Goal: Entertainment & Leisure: Consume media (video, audio)

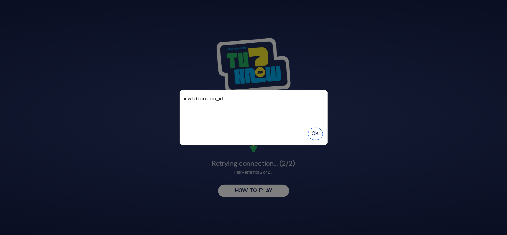
click at [315, 133] on button "OK" at bounding box center [315, 134] width 15 height 12
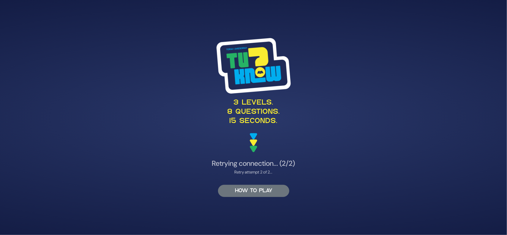
click at [245, 194] on button "HOW TO PLAY" at bounding box center [253, 191] width 71 height 12
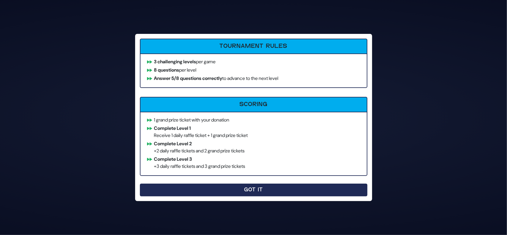
click at [224, 193] on button "Got It" at bounding box center [253, 189] width 227 height 13
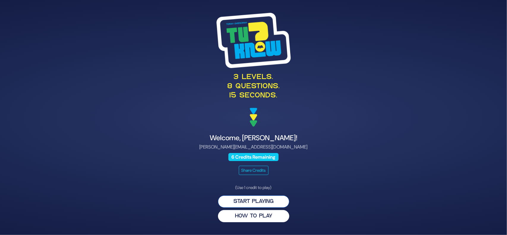
click at [242, 199] on button "Start Playing" at bounding box center [253, 201] width 71 height 12
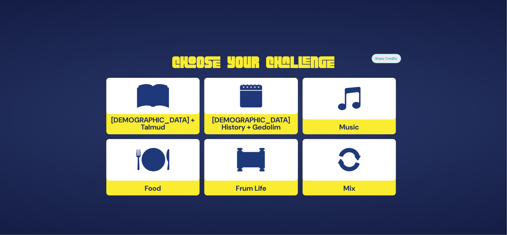
click at [249, 160] on img at bounding box center [251, 160] width 28 height 24
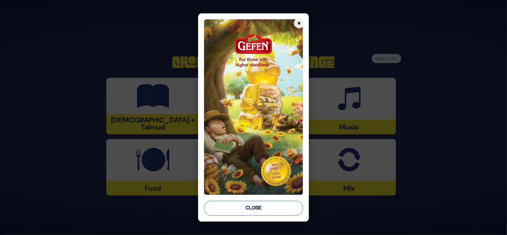
click at [263, 210] on button "Close" at bounding box center [253, 208] width 99 height 15
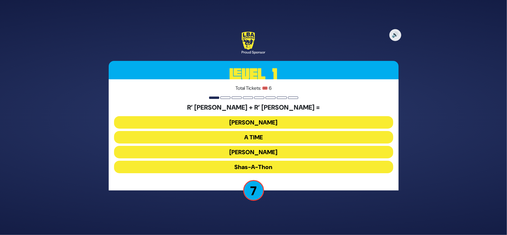
click at [257, 146] on button "A TIME" at bounding box center [253, 152] width 279 height 12
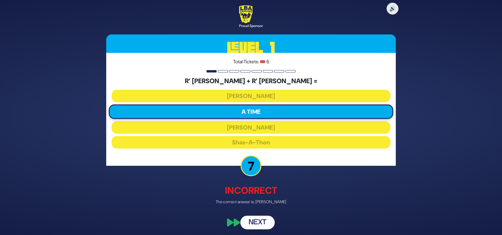
click at [250, 223] on button "Next" at bounding box center [257, 223] width 34 height 14
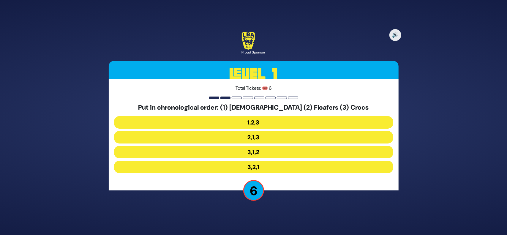
click at [248, 161] on button "3,1,2" at bounding box center [253, 167] width 279 height 12
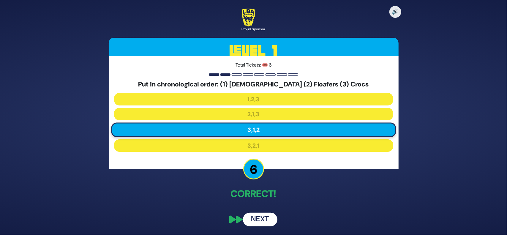
click at [264, 217] on button "Next" at bounding box center [260, 220] width 34 height 14
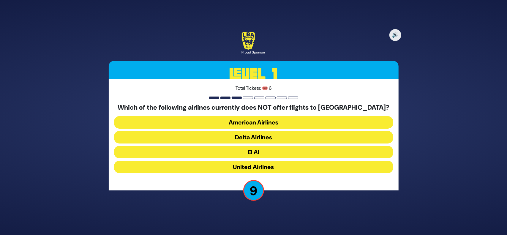
click at [251, 167] on button "United Airlines" at bounding box center [253, 167] width 279 height 12
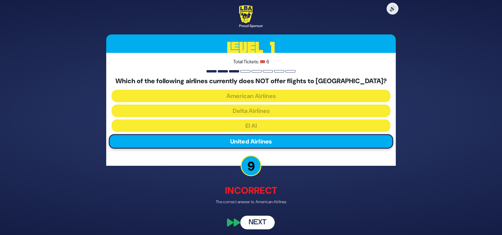
click at [261, 222] on button "Next" at bounding box center [257, 223] width 34 height 14
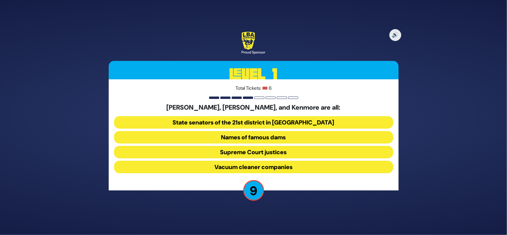
click at [272, 161] on button "Supreme Court justices" at bounding box center [253, 167] width 279 height 12
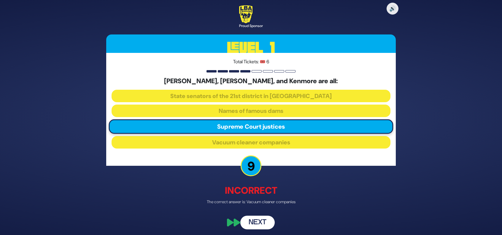
click at [259, 222] on button "Next" at bounding box center [257, 223] width 34 height 14
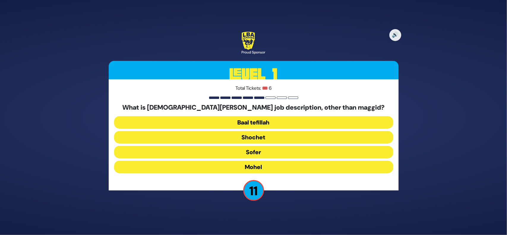
click at [256, 168] on button "Mohel" at bounding box center [253, 167] width 279 height 12
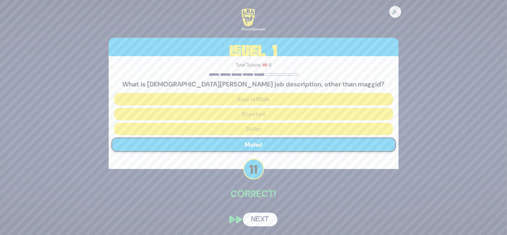
click at [263, 223] on button "Next" at bounding box center [260, 220] width 34 height 14
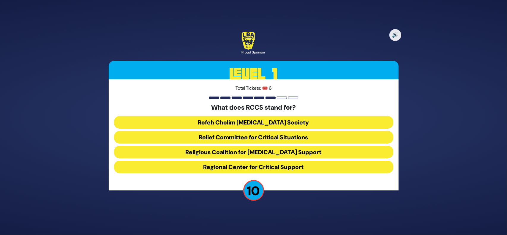
click at [245, 131] on button "Rofeh Cholim Cancer Society" at bounding box center [253, 137] width 279 height 12
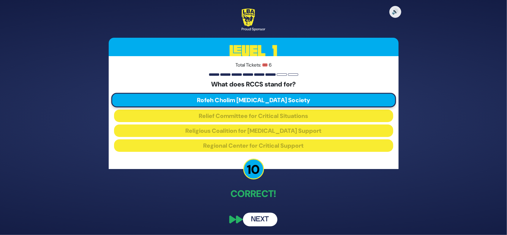
click at [264, 220] on button "Next" at bounding box center [260, 220] width 34 height 14
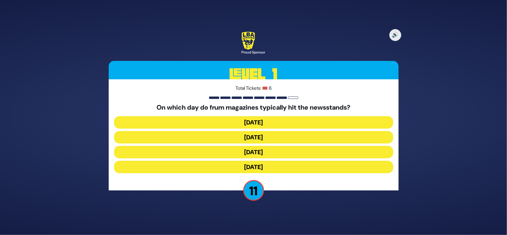
click at [278, 146] on button "Wednesday" at bounding box center [253, 152] width 279 height 12
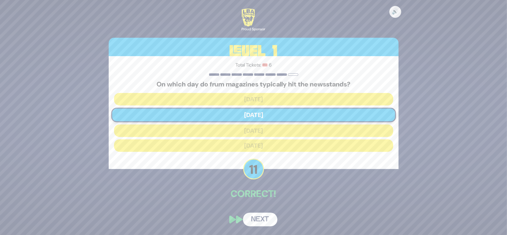
click at [260, 219] on button "Next" at bounding box center [260, 220] width 34 height 14
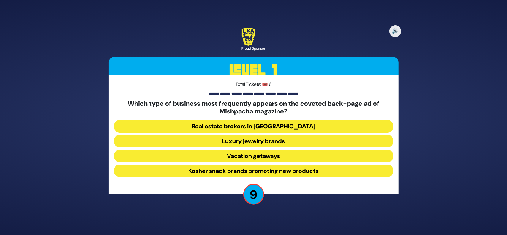
click at [249, 150] on button "Luxury jewelry brands" at bounding box center [253, 156] width 279 height 12
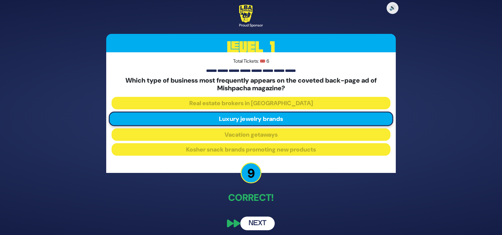
click at [268, 226] on button "Next" at bounding box center [257, 223] width 34 height 14
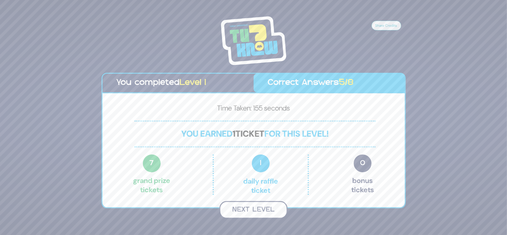
click at [266, 212] on button "Next Level" at bounding box center [253, 210] width 68 height 18
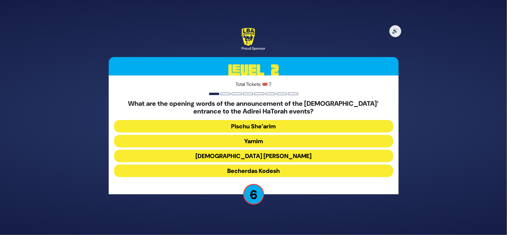
click at [244, 135] on button "Pischu She’arim" at bounding box center [253, 141] width 279 height 12
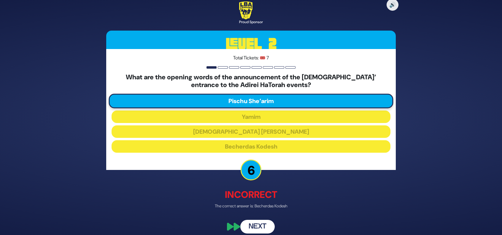
click at [266, 230] on button "Next" at bounding box center [257, 227] width 34 height 14
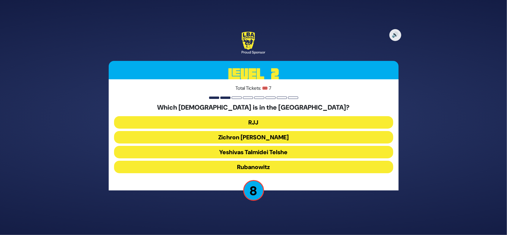
click at [259, 161] on button "Yeshivas Talmidei Telshe" at bounding box center [253, 167] width 279 height 12
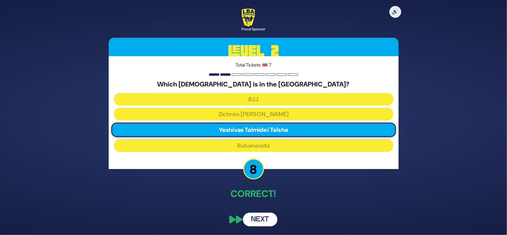
click at [253, 219] on button "Next" at bounding box center [260, 220] width 34 height 14
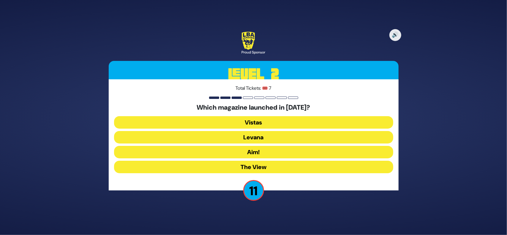
click at [258, 169] on button "The View" at bounding box center [253, 167] width 279 height 12
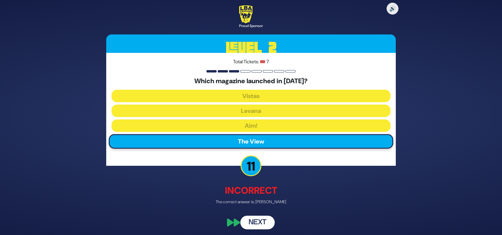
click at [261, 226] on button "Next" at bounding box center [257, 223] width 34 height 14
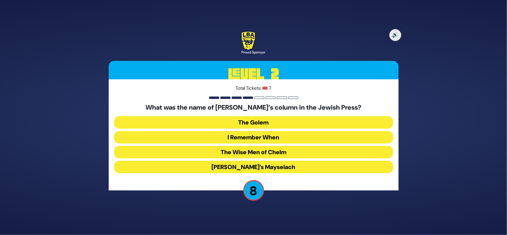
click at [277, 166] on button "Zaidy’s Mayselach" at bounding box center [253, 167] width 279 height 12
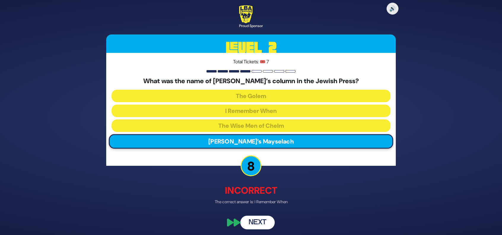
click at [247, 219] on button "Next" at bounding box center [257, 223] width 34 height 14
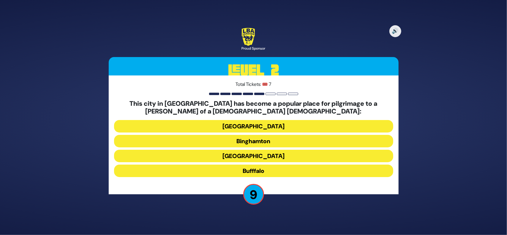
click at [259, 171] on button "Bufffalo" at bounding box center [253, 170] width 279 height 12
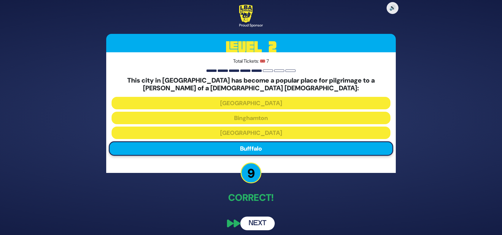
click at [250, 228] on button "Next" at bounding box center [257, 223] width 34 height 14
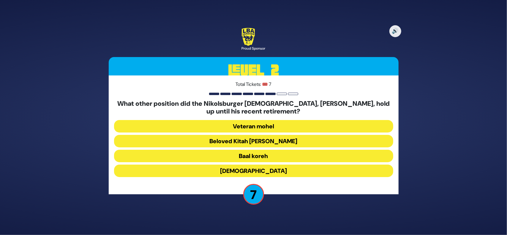
click at [260, 164] on button "Baal koreh" at bounding box center [253, 170] width 279 height 12
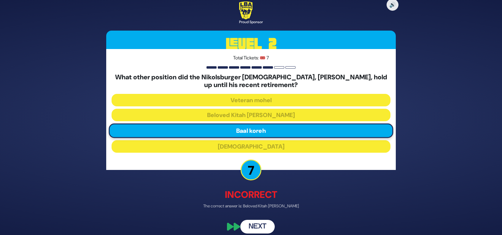
click at [259, 226] on button "Next" at bounding box center [257, 227] width 34 height 14
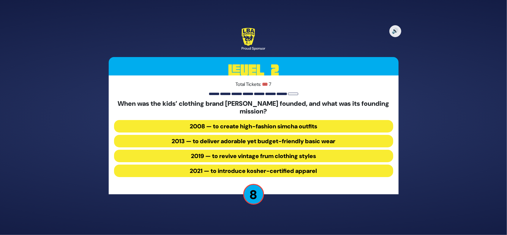
click at [313, 150] on button "2013 — to deliver adorable yet budget-friendly basic wear" at bounding box center [253, 156] width 279 height 12
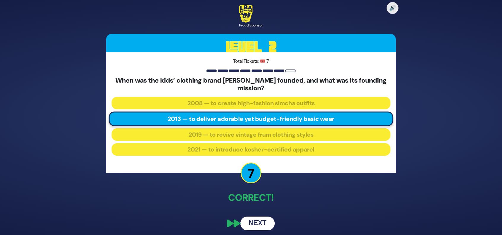
click at [261, 223] on button "Next" at bounding box center [257, 223] width 34 height 14
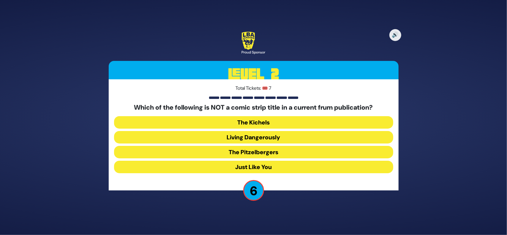
click at [274, 131] on button "The Kichels" at bounding box center [253, 137] width 279 height 12
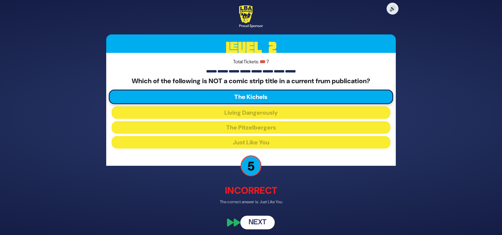
click at [256, 224] on button "Next" at bounding box center [257, 223] width 34 height 14
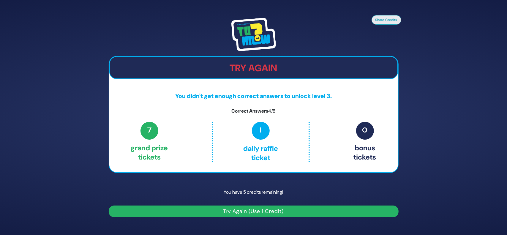
click at [248, 213] on button "Try Again (Use 1 Credit)" at bounding box center [254, 211] width 290 height 12
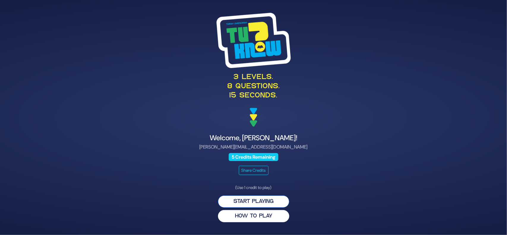
click at [246, 199] on button "Start Playing" at bounding box center [253, 201] width 71 height 12
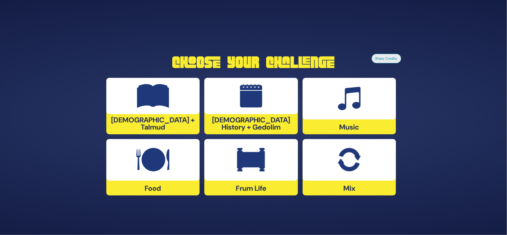
click at [331, 175] on div at bounding box center [348, 160] width 93 height 42
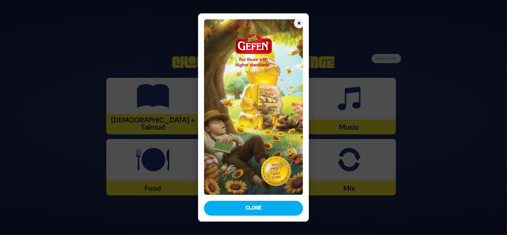
click at [261, 206] on button "Close" at bounding box center [253, 208] width 99 height 15
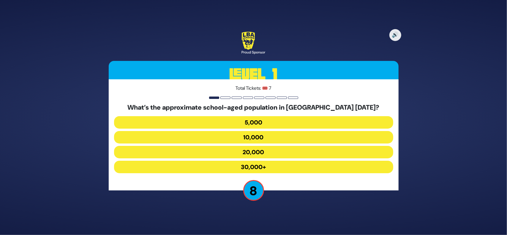
click at [275, 166] on button "30,000+" at bounding box center [253, 167] width 279 height 12
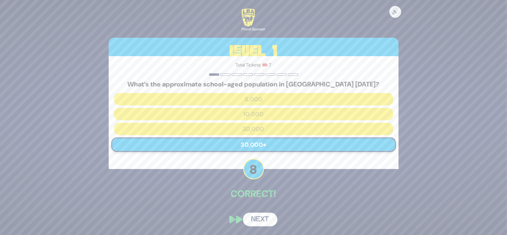
click at [261, 222] on button "Next" at bounding box center [260, 220] width 34 height 14
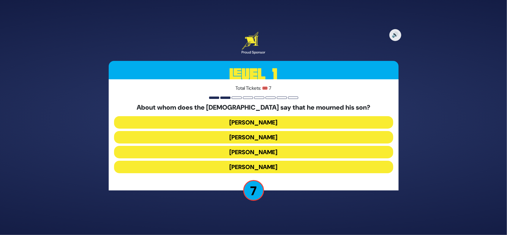
click at [308, 146] on button "[PERSON_NAME]" at bounding box center [253, 152] width 279 height 12
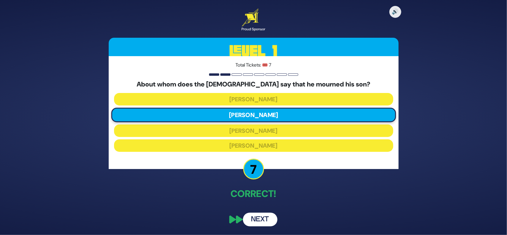
click at [264, 223] on button "Next" at bounding box center [260, 220] width 34 height 14
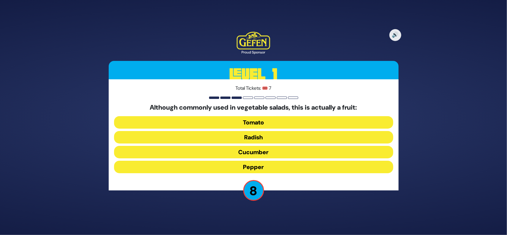
click at [258, 131] on button "Tomato" at bounding box center [253, 137] width 279 height 12
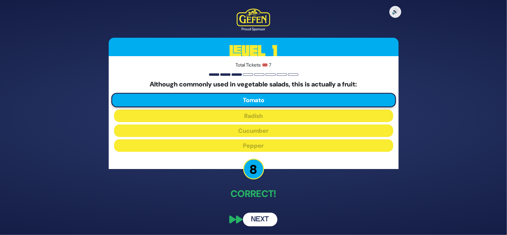
click at [255, 227] on div "🔊 Proud Sponsor Level 1 Total Tickets: 🎟️ 7 Although commonly used in vegetable…" at bounding box center [254, 117] width 304 height 232
click at [255, 219] on button "Next" at bounding box center [260, 220] width 34 height 14
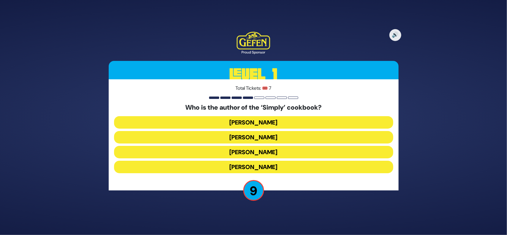
click at [241, 163] on button "Rivky Kleinman" at bounding box center [253, 167] width 279 height 12
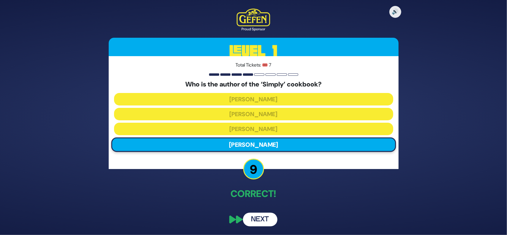
click at [260, 219] on button "Next" at bounding box center [260, 220] width 34 height 14
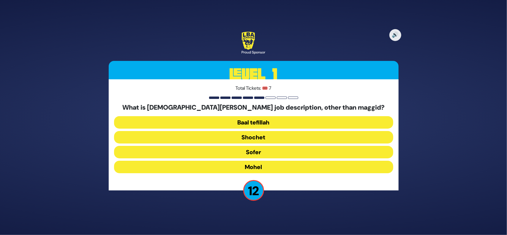
click at [269, 168] on button "Mohel" at bounding box center [253, 167] width 279 height 12
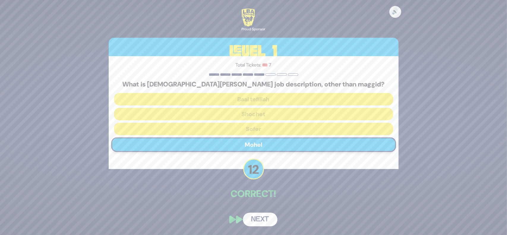
click at [254, 217] on button "Next" at bounding box center [260, 220] width 34 height 14
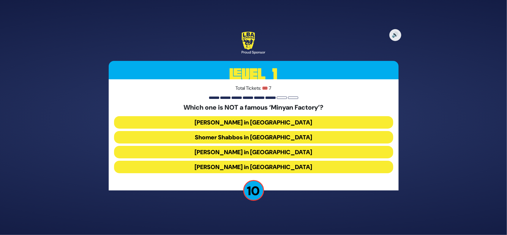
click at [268, 165] on button "Bais Dovid in Lakewood" at bounding box center [253, 167] width 279 height 12
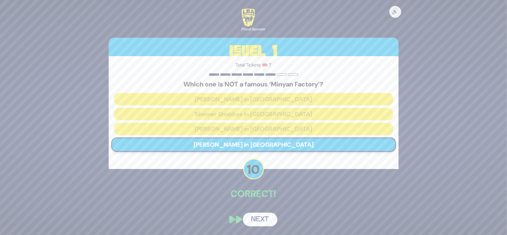
click at [260, 217] on button "Next" at bounding box center [260, 220] width 34 height 14
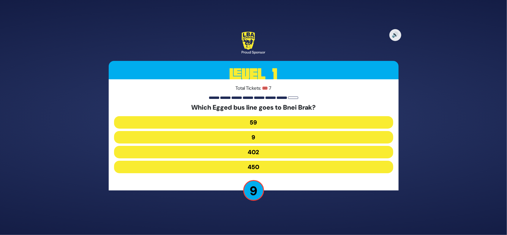
click at [276, 131] on button "59" at bounding box center [253, 137] width 279 height 12
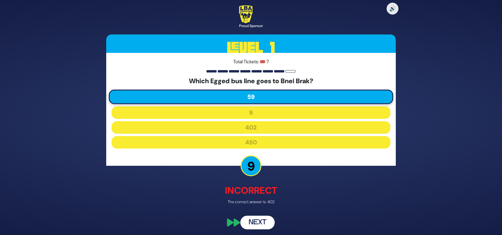
click at [251, 222] on button "Next" at bounding box center [257, 223] width 34 height 14
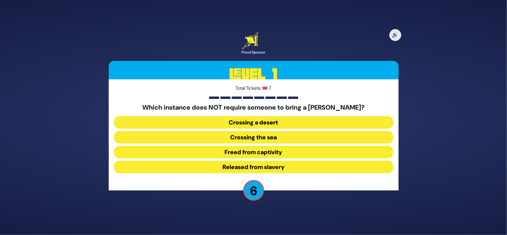
click at [303, 164] on button "Released from slavery" at bounding box center [253, 167] width 279 height 12
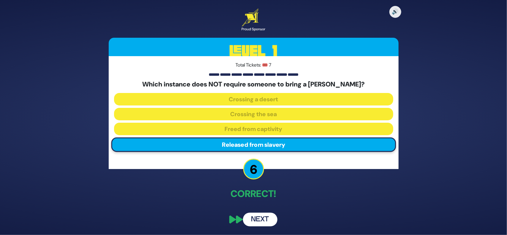
click at [262, 218] on button "Next" at bounding box center [260, 220] width 34 height 14
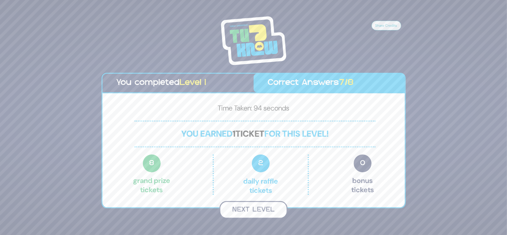
click at [261, 214] on button "Next Level" at bounding box center [253, 210] width 68 height 18
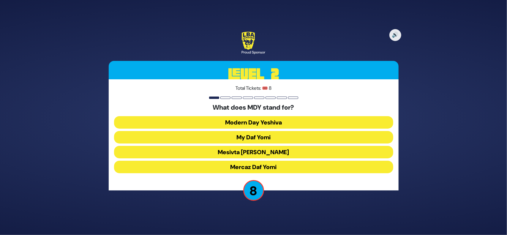
click at [247, 146] on button "My Daf Yomi" at bounding box center [253, 152] width 279 height 12
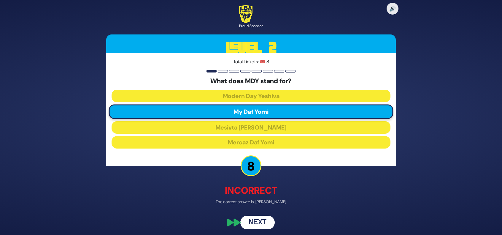
click at [256, 222] on button "Next" at bounding box center [257, 223] width 34 height 14
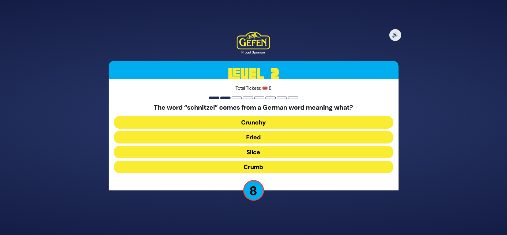
click at [265, 131] on button "Crunchy" at bounding box center [253, 137] width 279 height 12
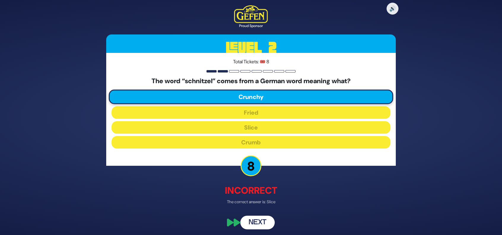
click at [258, 219] on button "Next" at bounding box center [257, 223] width 34 height 14
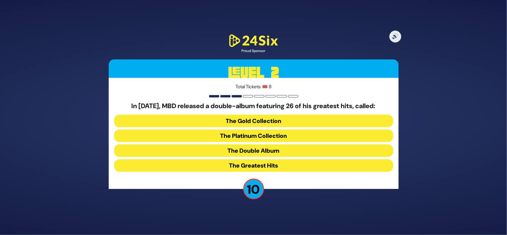
click at [246, 159] on button "The Double Album" at bounding box center [253, 165] width 279 height 12
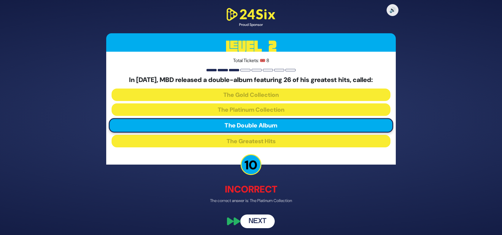
click at [258, 222] on button "Next" at bounding box center [257, 221] width 34 height 14
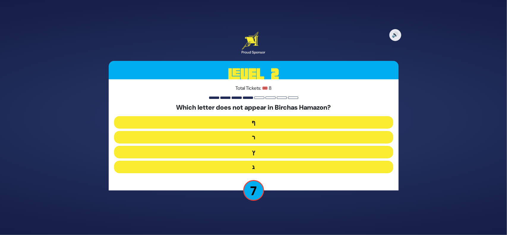
click at [262, 131] on button "ף" at bounding box center [253, 137] width 279 height 12
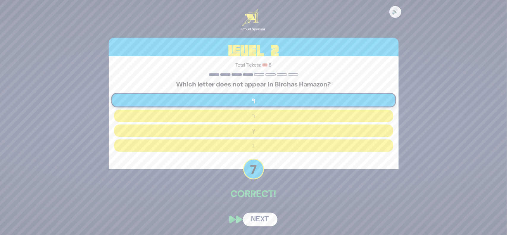
click at [259, 216] on button "Next" at bounding box center [260, 220] width 34 height 14
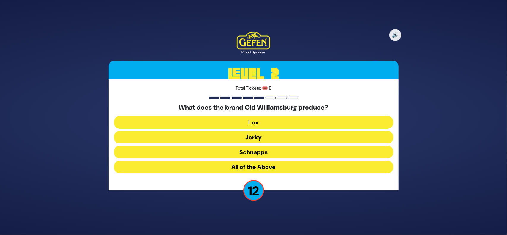
click at [258, 161] on button "Schnapps" at bounding box center [253, 167] width 279 height 12
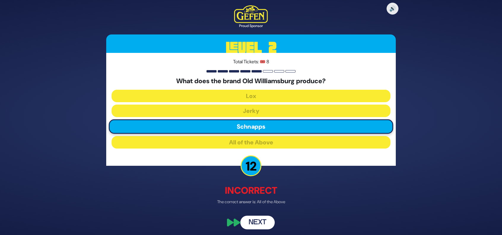
click at [259, 223] on button "Next" at bounding box center [257, 223] width 34 height 14
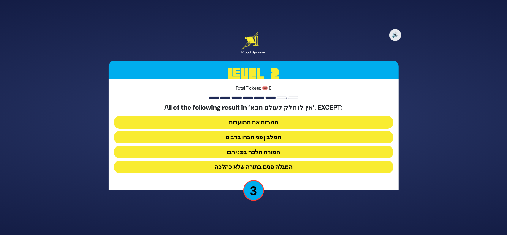
click at [258, 146] on button "המלבין פני חברו ברבים" at bounding box center [253, 152] width 279 height 12
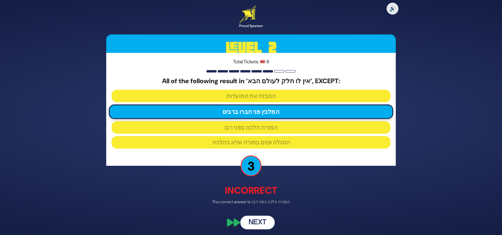
click at [261, 219] on button "Next" at bounding box center [257, 223] width 34 height 14
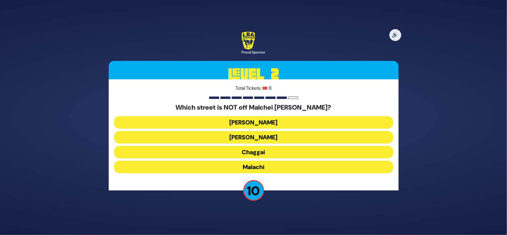
click at [281, 165] on button "Malachi" at bounding box center [253, 167] width 279 height 12
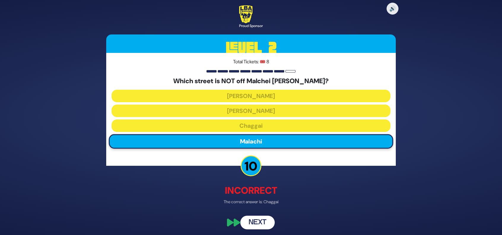
click at [268, 227] on button "Next" at bounding box center [257, 223] width 34 height 14
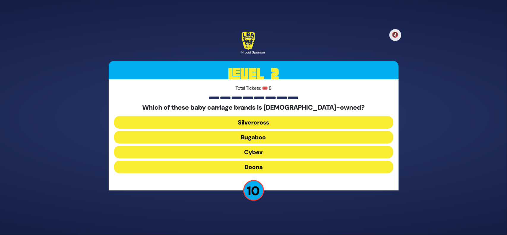
click at [267, 167] on button "Doona" at bounding box center [253, 167] width 279 height 12
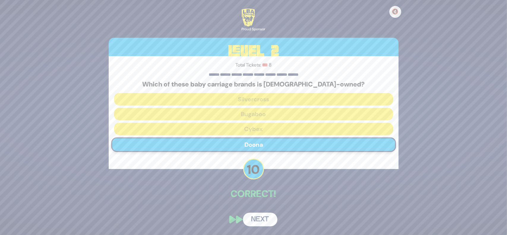
click at [261, 217] on button "Next" at bounding box center [260, 220] width 34 height 14
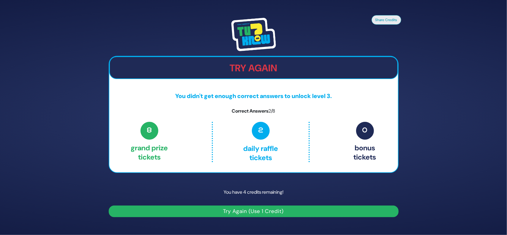
click at [284, 211] on button "Try Again (Use 1 Credit)" at bounding box center [254, 211] width 290 height 12
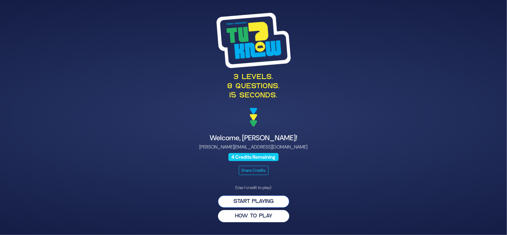
click at [262, 201] on button "Start Playing" at bounding box center [253, 201] width 71 height 12
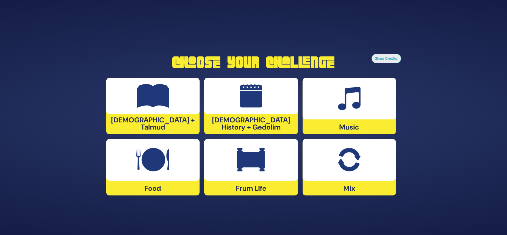
click at [353, 174] on div at bounding box center [348, 160] width 93 height 42
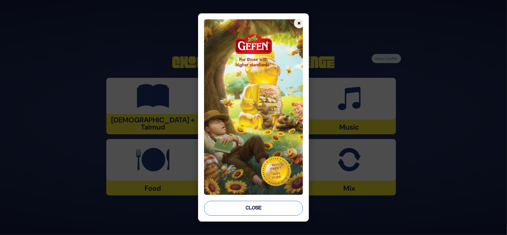
click at [259, 204] on button "Close" at bounding box center [253, 208] width 99 height 15
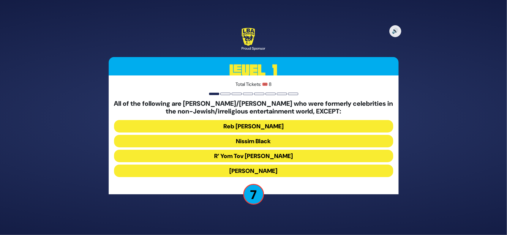
click at [244, 150] on button "Nissim Black" at bounding box center [253, 156] width 279 height 12
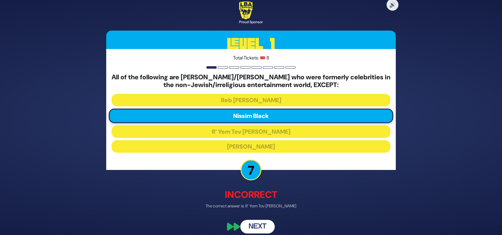
click at [253, 225] on button "Next" at bounding box center [257, 227] width 34 height 14
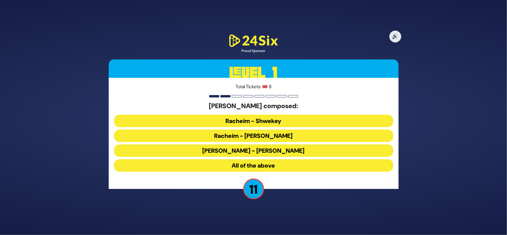
click at [246, 167] on button "All of the above" at bounding box center [253, 165] width 279 height 12
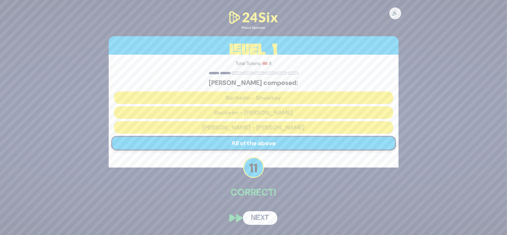
click at [261, 219] on button "Next" at bounding box center [260, 218] width 34 height 14
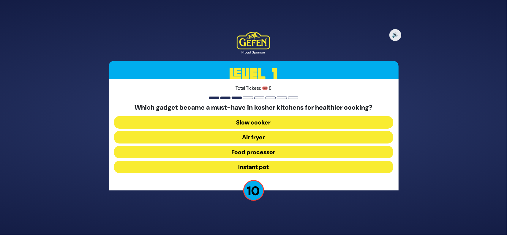
click at [258, 131] on button "Slow cooker" at bounding box center [253, 137] width 279 height 12
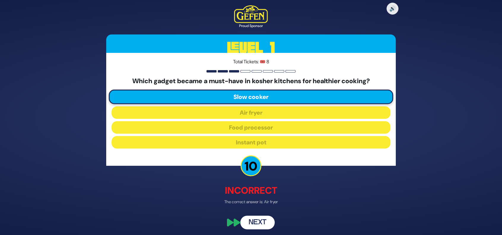
click at [256, 223] on button "Next" at bounding box center [257, 223] width 34 height 14
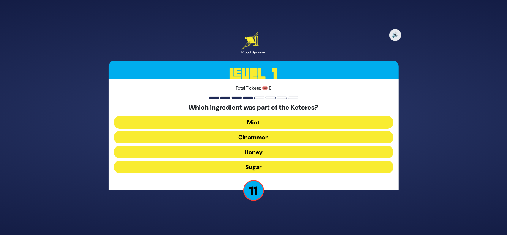
click at [256, 146] on button "Cinammon" at bounding box center [253, 152] width 279 height 12
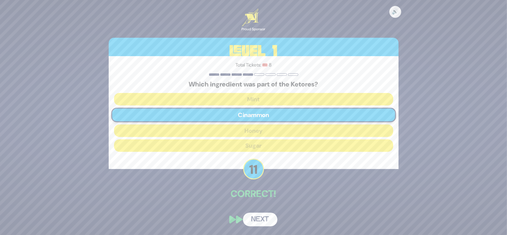
click at [256, 218] on button "Next" at bounding box center [260, 220] width 34 height 14
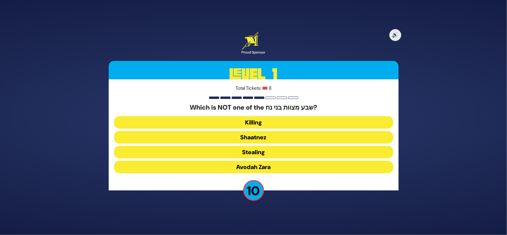
click at [259, 146] on button "Shaatnez" at bounding box center [253, 152] width 279 height 12
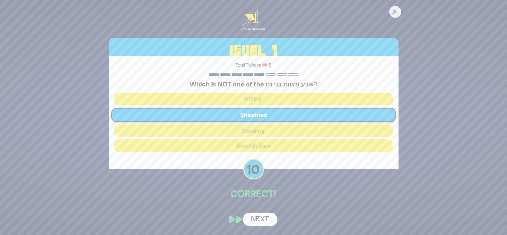
click at [259, 219] on button "Next" at bounding box center [260, 220] width 34 height 14
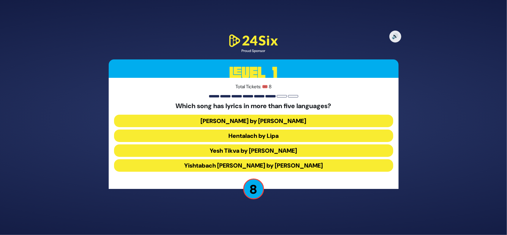
click at [258, 144] on button "Hentalach by Lipa" at bounding box center [253, 150] width 279 height 12
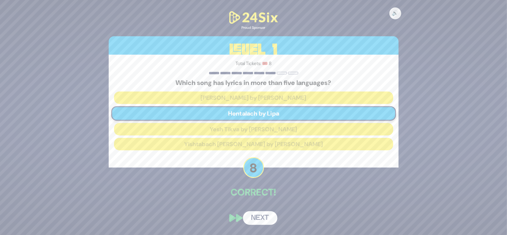
click at [263, 215] on button "Next" at bounding box center [260, 218] width 34 height 14
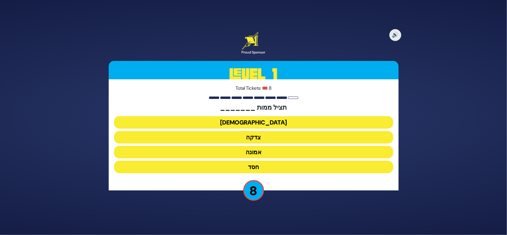
click at [262, 146] on button "צדקה" at bounding box center [253, 152] width 279 height 12
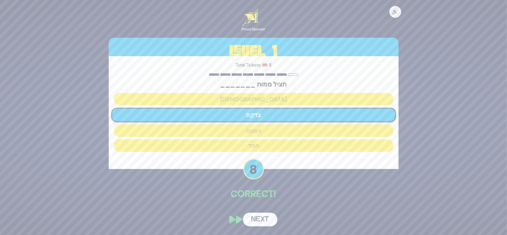
click at [255, 222] on button "Next" at bounding box center [260, 220] width 34 height 14
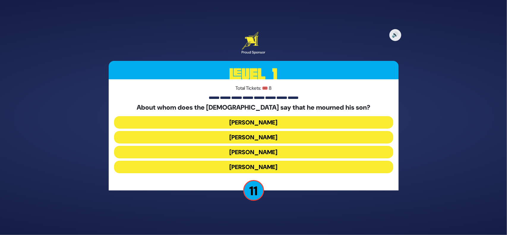
click at [283, 146] on button "Yaakov Avinu" at bounding box center [253, 152] width 279 height 12
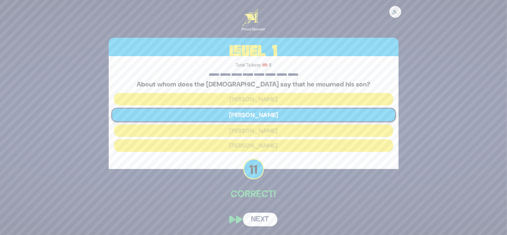
click at [256, 218] on button "Next" at bounding box center [260, 220] width 34 height 14
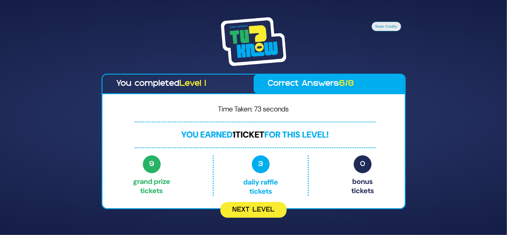
click at [266, 205] on button "Next Level" at bounding box center [253, 210] width 66 height 16
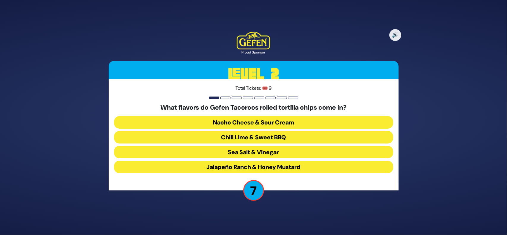
click at [256, 146] on button "Chili Lime & Sweet BBQ" at bounding box center [253, 152] width 279 height 12
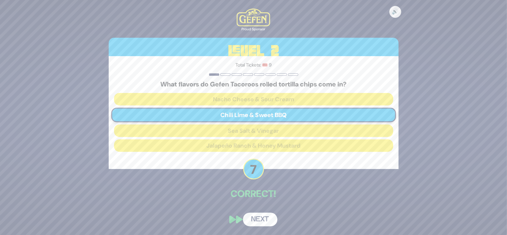
click at [256, 224] on button "Next" at bounding box center [260, 220] width 34 height 14
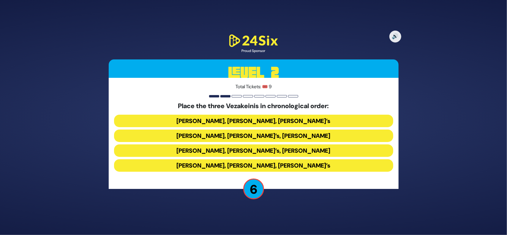
click at [266, 166] on button "Avraham Fried’s, Baruch Levine’s, Bonei Olam’s" at bounding box center [253, 165] width 279 height 12
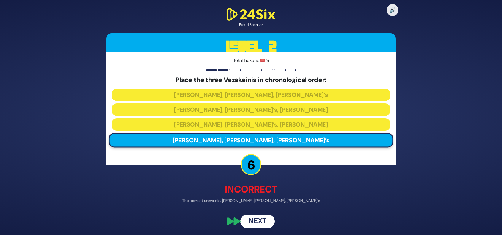
click at [262, 222] on button "Next" at bounding box center [257, 221] width 34 height 14
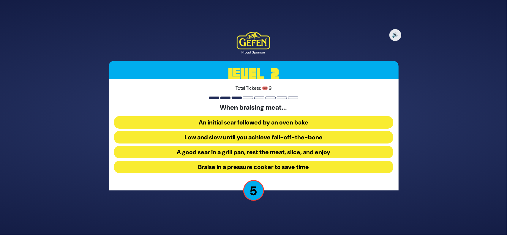
click at [262, 161] on button "A good sear in a grill pan, rest the meat, slice, and enjoy" at bounding box center [253, 167] width 279 height 12
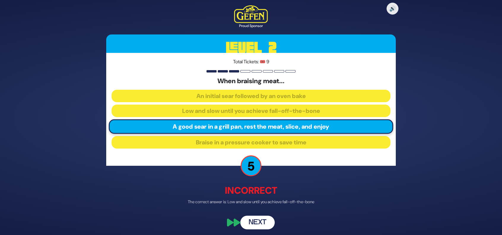
click at [253, 223] on button "Next" at bounding box center [257, 223] width 34 height 14
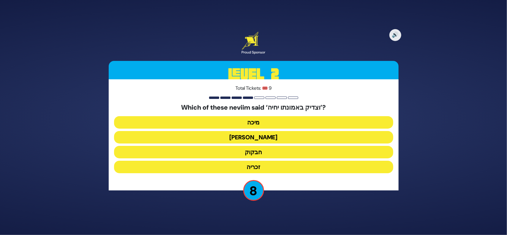
click at [259, 161] on button "חבקוק" at bounding box center [253, 167] width 279 height 12
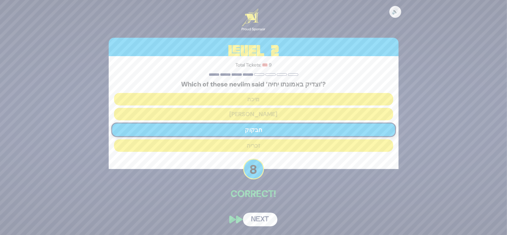
click at [263, 220] on button "Next" at bounding box center [260, 220] width 34 height 14
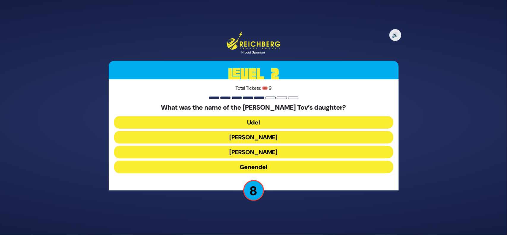
click at [270, 169] on button "Genendel" at bounding box center [253, 167] width 279 height 12
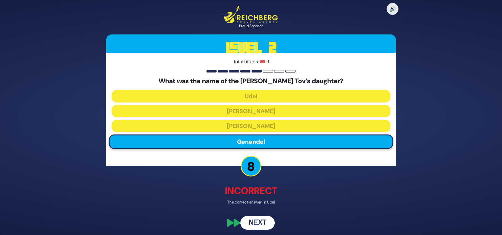
click at [260, 225] on button "Next" at bounding box center [257, 222] width 34 height 14
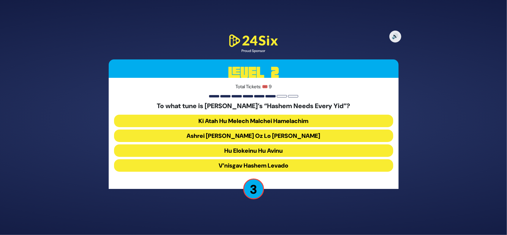
click at [253, 144] on button "Ashrei Adam Oz Lo Bach" at bounding box center [253, 150] width 279 height 12
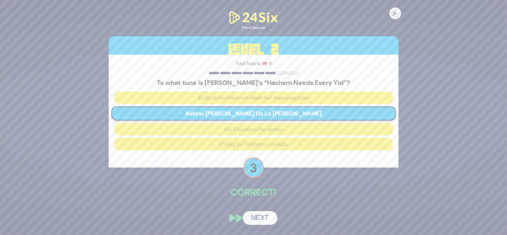
click at [263, 220] on button "Next" at bounding box center [260, 218] width 34 height 14
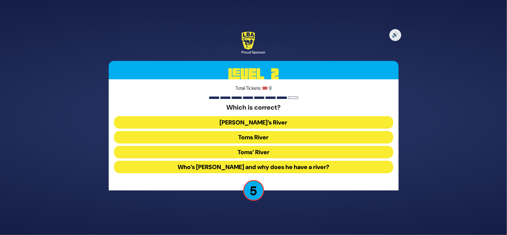
click at [240, 146] on button "Toms River" at bounding box center [253, 152] width 279 height 12
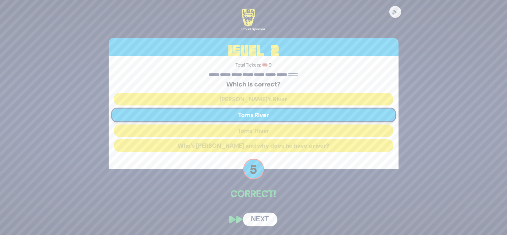
click at [264, 216] on button "Next" at bounding box center [260, 220] width 34 height 14
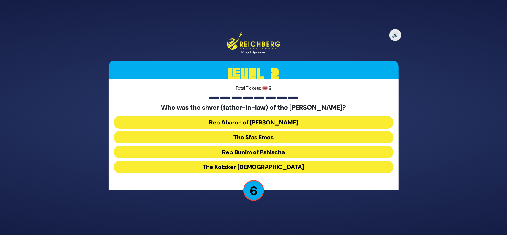
click at [280, 146] on button "The Sfas Emes" at bounding box center [253, 152] width 279 height 12
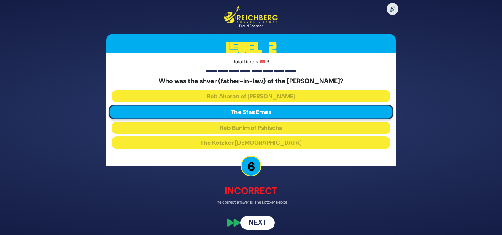
click at [256, 223] on button "Next" at bounding box center [257, 222] width 34 height 14
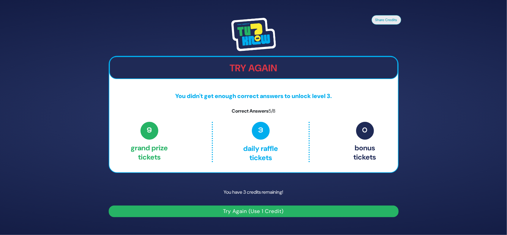
click at [246, 206] on button "Try Again (Use 1 Credit)" at bounding box center [254, 211] width 290 height 12
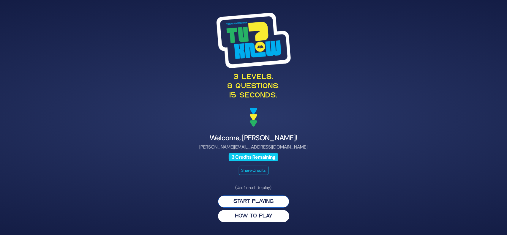
click at [231, 200] on button "Start Playing" at bounding box center [253, 201] width 71 height 12
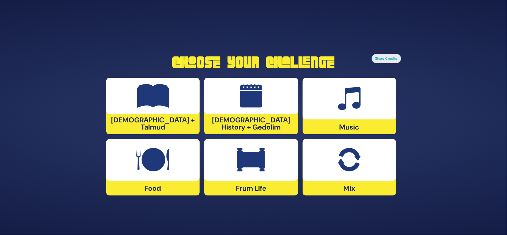
click at [347, 164] on img at bounding box center [348, 160] width 23 height 24
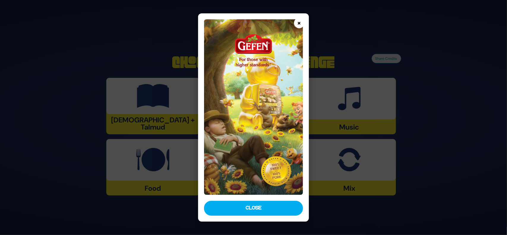
click at [299, 25] on button "×" at bounding box center [299, 23] width 10 height 10
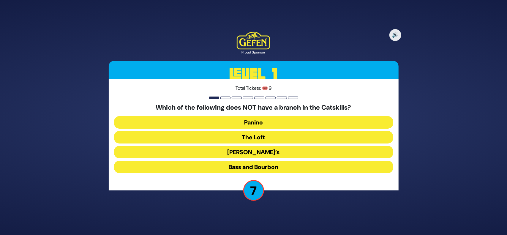
click at [274, 170] on button "Bass and Bourbon" at bounding box center [253, 167] width 279 height 12
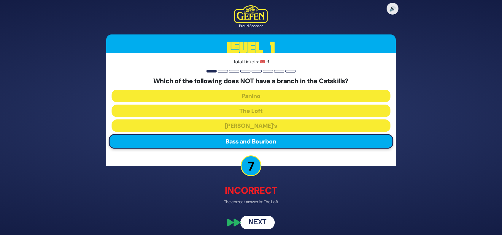
click at [251, 223] on button "Next" at bounding box center [257, 223] width 34 height 14
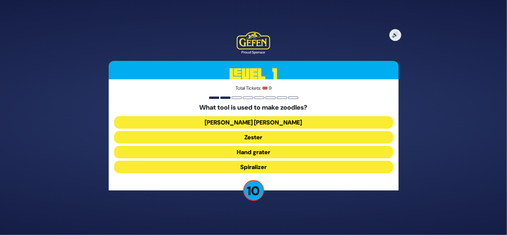
click at [285, 161] on button "Hand grater" at bounding box center [253, 167] width 279 height 12
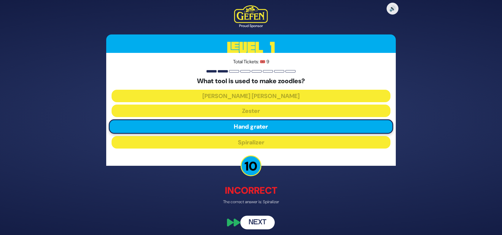
click at [258, 226] on button "Next" at bounding box center [257, 223] width 34 height 14
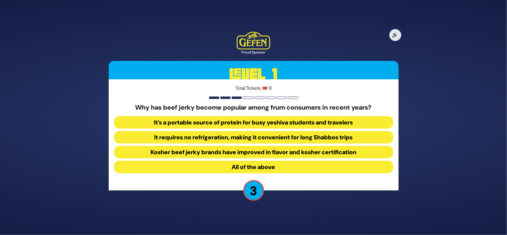
click at [280, 168] on button "All of the above" at bounding box center [253, 167] width 279 height 12
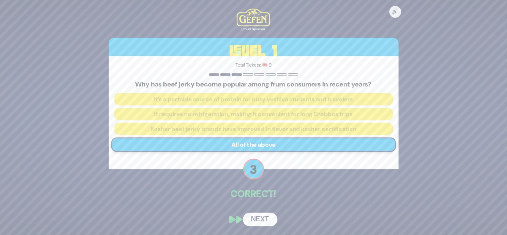
click at [267, 221] on button "Next" at bounding box center [260, 220] width 34 height 14
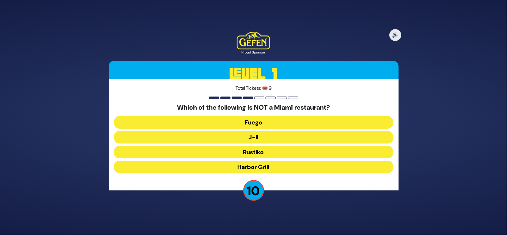
click at [274, 146] on button "J-II" at bounding box center [253, 152] width 279 height 12
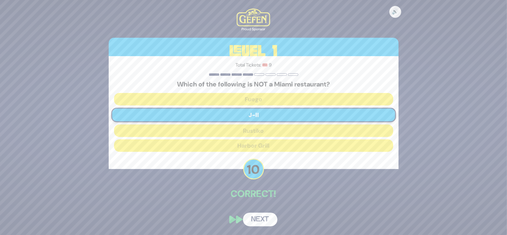
click at [255, 221] on button "Next" at bounding box center [260, 220] width 34 height 14
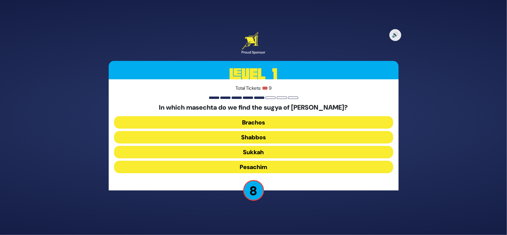
click at [262, 131] on button "Brachos" at bounding box center [253, 137] width 279 height 12
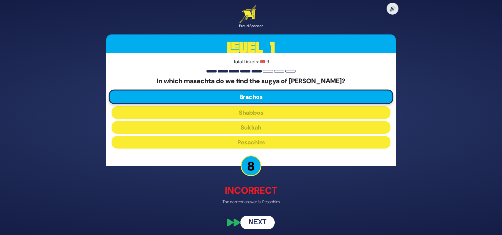
click at [254, 221] on button "Next" at bounding box center [257, 223] width 34 height 14
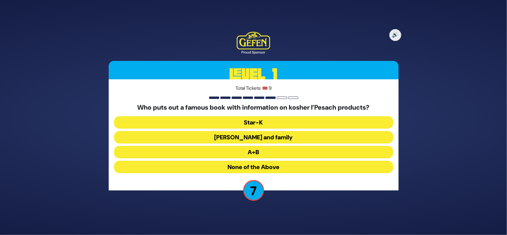
click at [272, 131] on button "Star-K" at bounding box center [253, 137] width 279 height 12
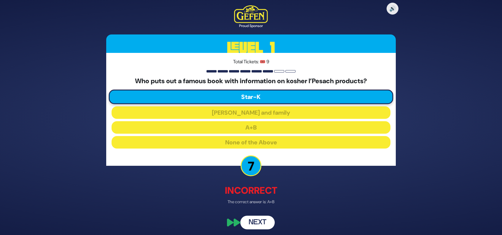
click at [255, 222] on button "Next" at bounding box center [257, 223] width 34 height 14
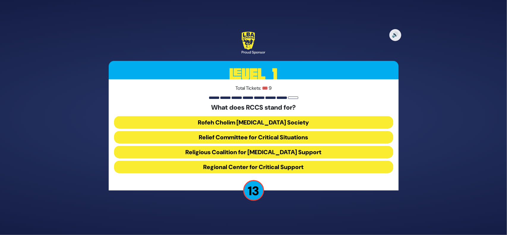
click at [263, 131] on button "Rofeh Cholim Cancer Society" at bounding box center [253, 137] width 279 height 12
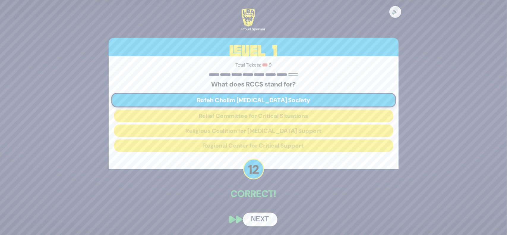
click at [254, 218] on button "Next" at bounding box center [260, 220] width 34 height 14
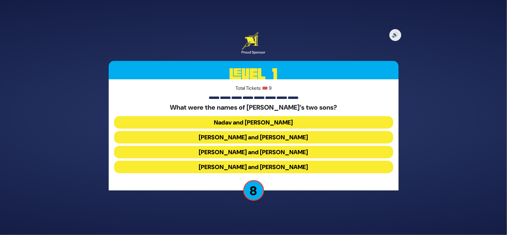
click at [264, 131] on button "Nadav and Avihu" at bounding box center [253, 137] width 279 height 12
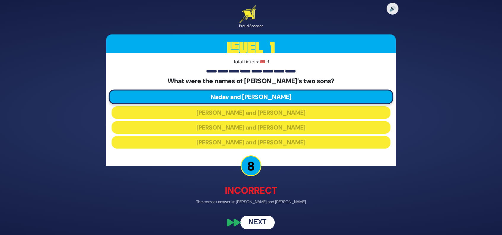
click at [258, 219] on button "Next" at bounding box center [257, 223] width 34 height 14
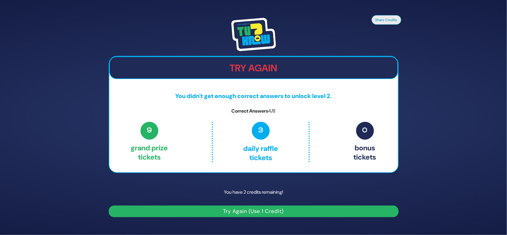
click at [231, 213] on button "Try Again (Use 1 Credit)" at bounding box center [254, 211] width 290 height 12
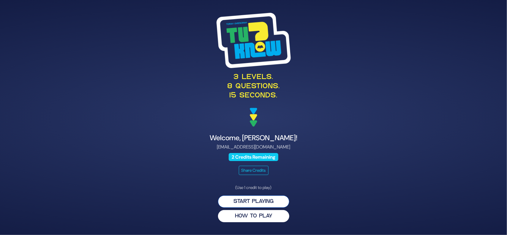
click at [244, 200] on button "Start Playing" at bounding box center [253, 201] width 71 height 12
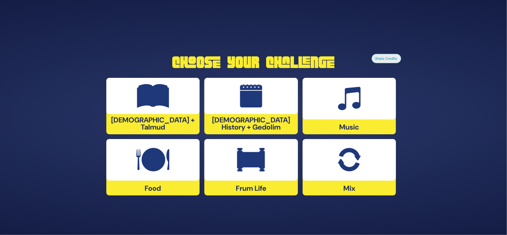
click at [326, 177] on div at bounding box center [348, 160] width 93 height 42
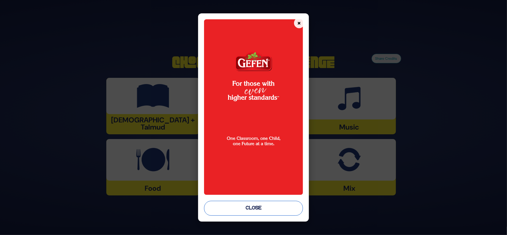
click at [262, 215] on button "Close" at bounding box center [253, 208] width 99 height 15
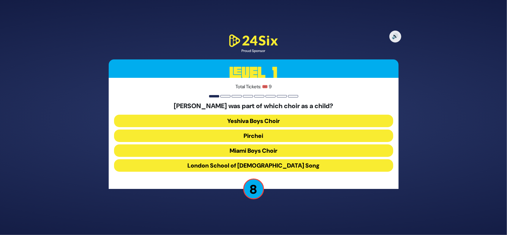
click at [265, 159] on button "Miami Boys Choir" at bounding box center [253, 165] width 279 height 12
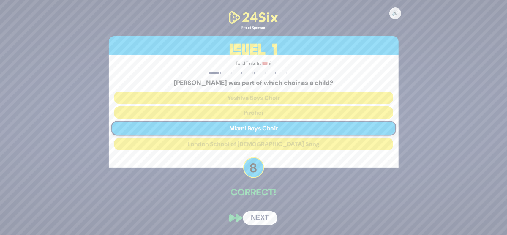
click at [260, 223] on button "Next" at bounding box center [260, 218] width 34 height 14
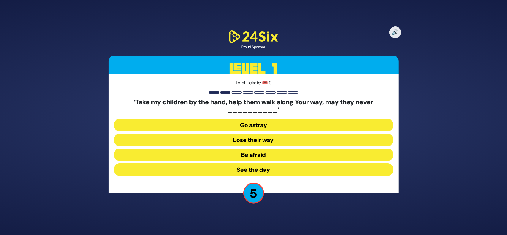
click at [249, 134] on button "Go astray" at bounding box center [253, 140] width 279 height 12
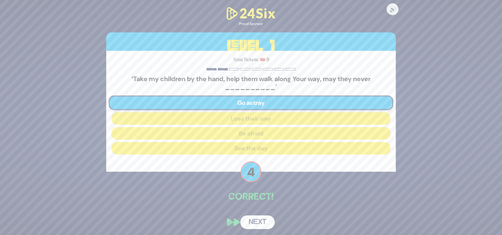
click at [263, 220] on button "Next" at bounding box center [257, 222] width 34 height 14
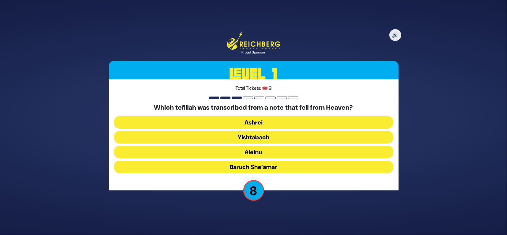
click at [275, 161] on button "Aleinu" at bounding box center [253, 167] width 279 height 12
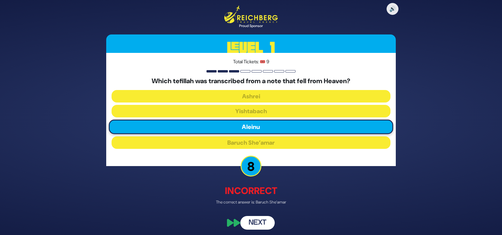
click at [256, 223] on button "Next" at bounding box center [257, 222] width 34 height 14
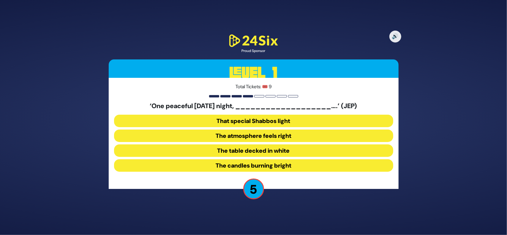
click at [234, 163] on button "The candles burning bright" at bounding box center [253, 165] width 279 height 12
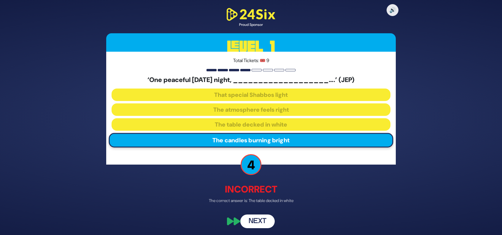
click at [263, 222] on button "Next" at bounding box center [257, 221] width 34 height 14
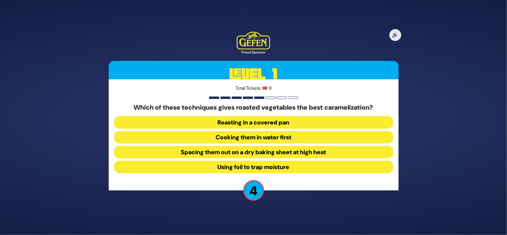
click at [269, 161] on button "Spacing them out on a dry baking sheet at high heat" at bounding box center [253, 167] width 279 height 12
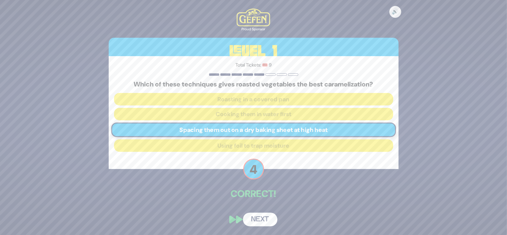
click at [262, 219] on button "Next" at bounding box center [260, 220] width 34 height 14
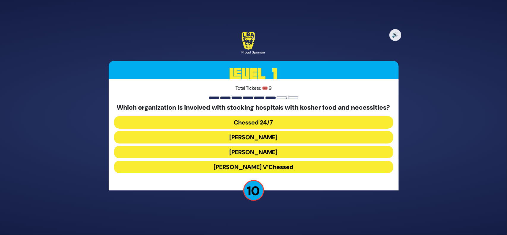
click at [253, 131] on button "Chessed 24/7" at bounding box center [253, 137] width 279 height 12
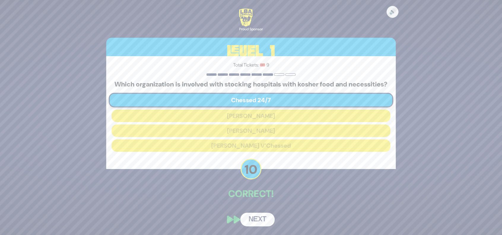
click at [249, 225] on button "Next" at bounding box center [257, 220] width 34 height 14
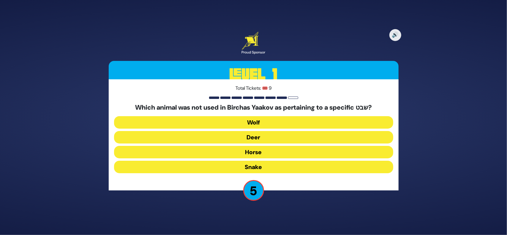
click at [262, 161] on button "Horse" at bounding box center [253, 167] width 279 height 12
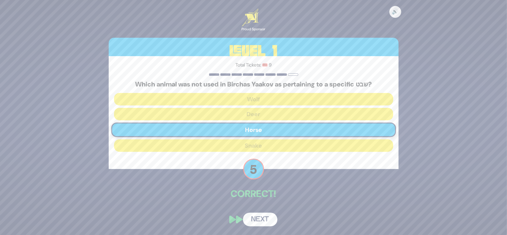
click at [265, 219] on button "Next" at bounding box center [260, 220] width 34 height 14
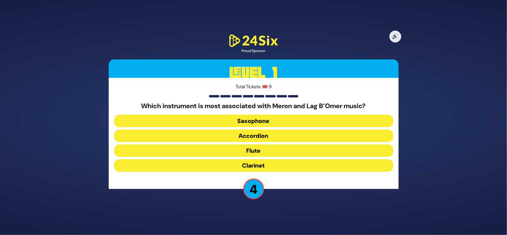
click at [271, 144] on button "Accordion" at bounding box center [253, 150] width 279 height 12
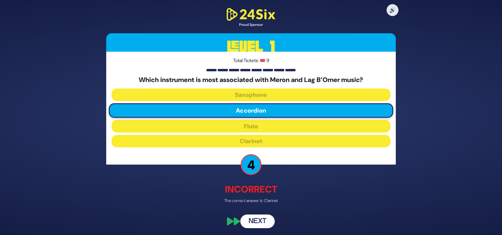
click at [262, 221] on button "Next" at bounding box center [257, 221] width 34 height 14
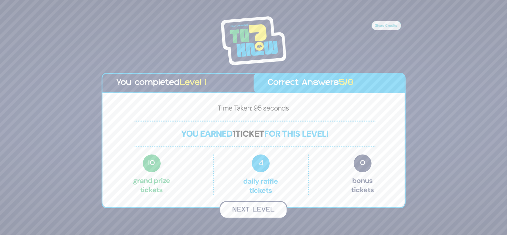
click at [249, 211] on button "Next Level" at bounding box center [253, 210] width 68 height 18
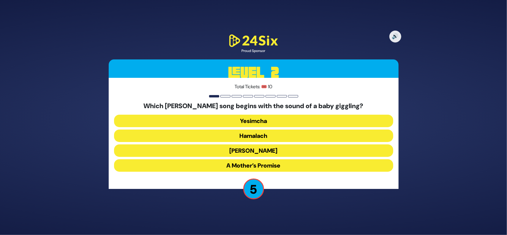
click at [264, 164] on button "A Mother’s Promise" at bounding box center [253, 165] width 279 height 12
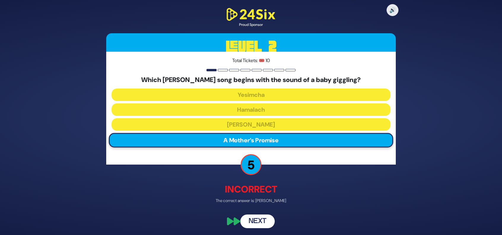
click at [259, 221] on button "Next" at bounding box center [257, 221] width 34 height 14
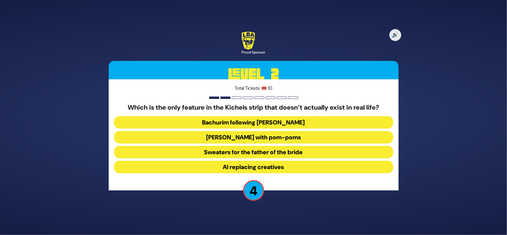
click at [261, 131] on button "Bachurim following Ben Shapiro" at bounding box center [253, 137] width 279 height 12
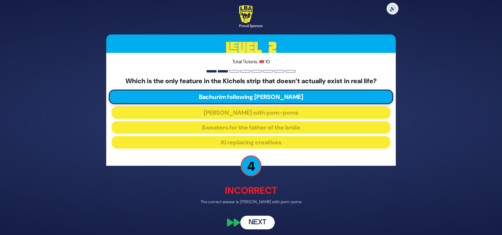
click at [255, 221] on button "Next" at bounding box center [257, 223] width 34 height 14
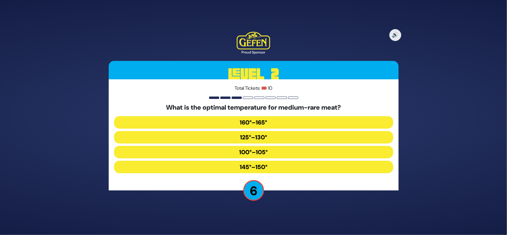
click at [278, 166] on button "145°–150°" at bounding box center [253, 167] width 279 height 12
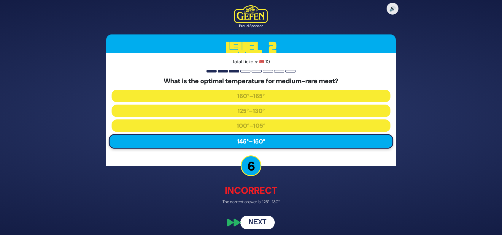
click at [267, 220] on button "Next" at bounding box center [257, 223] width 34 height 14
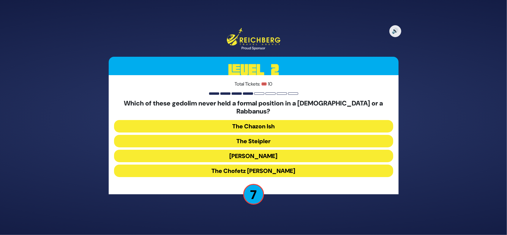
click at [243, 166] on button "The Chofetz Chaim" at bounding box center [253, 170] width 279 height 12
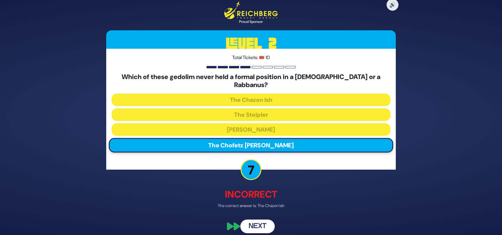
click at [263, 223] on button "Next" at bounding box center [257, 227] width 34 height 14
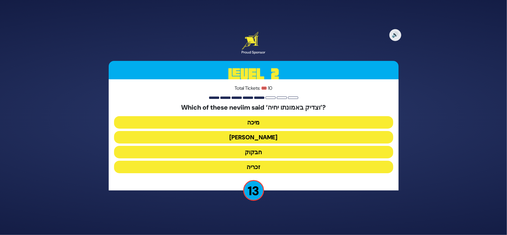
click at [281, 131] on button "מיכה" at bounding box center [253, 137] width 279 height 12
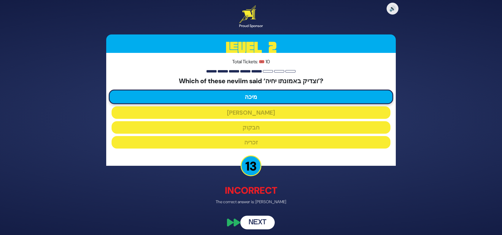
click at [256, 230] on div "🔊 Proud Sponsor Level 2 Total Tickets: 🎟️ 10 Which of these neviim said ‘וצדיק …" at bounding box center [251, 117] width 304 height 238
click at [258, 226] on button "Next" at bounding box center [257, 223] width 34 height 14
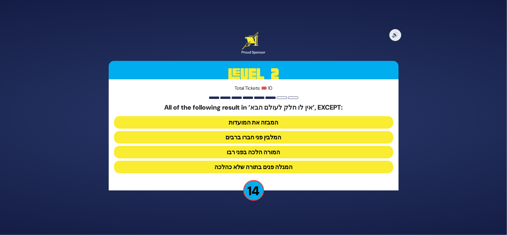
click at [265, 145] on div "All of the following result in ‘אין לו חלק לעולם הבא’, EXCEPT: המבזה את המועדות…" at bounding box center [253, 140] width 279 height 72
click at [267, 146] on button "המלבין פני חברו ברבים" at bounding box center [253, 152] width 279 height 12
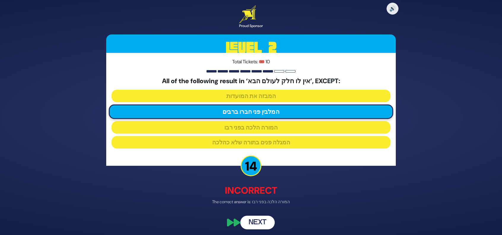
click at [262, 217] on div "🔊 Proud Sponsor Level 2 Total Tickets: 🎟️ 10 All of the following result in ‘אי…" at bounding box center [251, 117] width 304 height 238
click at [260, 220] on button "Next" at bounding box center [257, 223] width 34 height 14
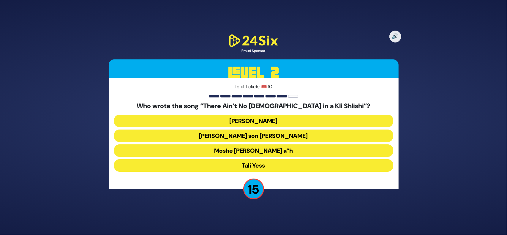
click at [261, 160] on button "Tali Yess" at bounding box center [253, 165] width 279 height 12
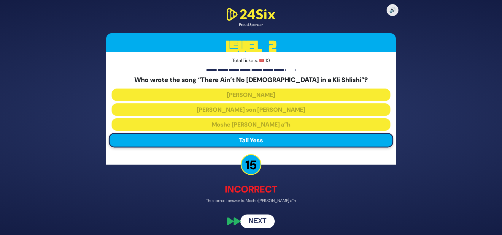
click at [258, 220] on button "Next" at bounding box center [257, 221] width 34 height 14
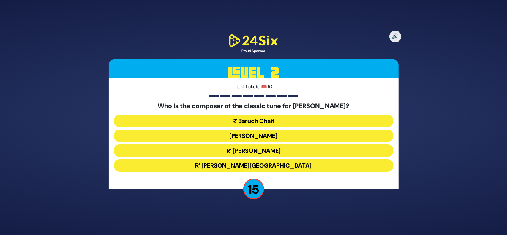
click at [268, 159] on button "R’ Moshe Goldman" at bounding box center [253, 165] width 279 height 12
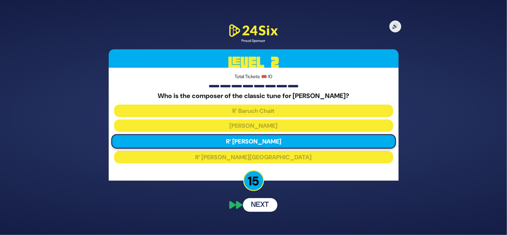
click at [262, 207] on div "🔊 Proud Sponsor Level 2 Total Tickets: 🎟️ 10 Who is the composer of the classic…" at bounding box center [254, 117] width 304 height 203
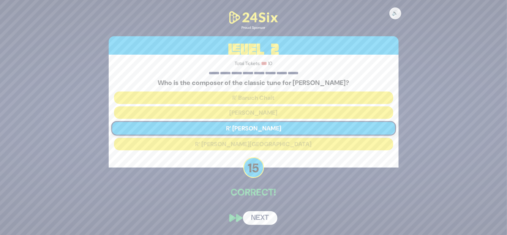
click at [256, 215] on button "Next" at bounding box center [260, 218] width 34 height 14
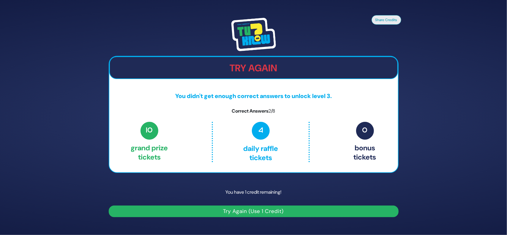
click at [303, 210] on button "Try Again (Use 1 Credit)" at bounding box center [254, 211] width 290 height 12
